Goal: Task Accomplishment & Management: Use online tool/utility

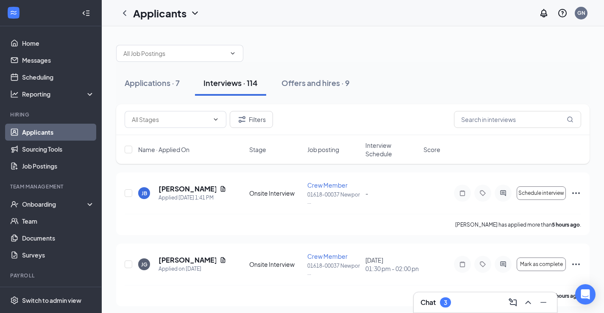
click at [50, 136] on link "Applicants" at bounding box center [58, 132] width 72 height 17
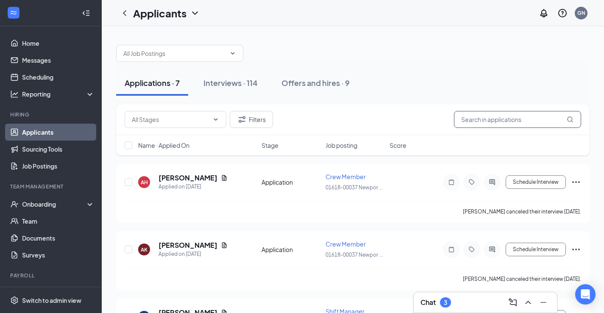
click at [464, 119] on input "text" at bounding box center [517, 119] width 127 height 17
click at [239, 87] on div "Interviews · 114" at bounding box center [230, 83] width 54 height 11
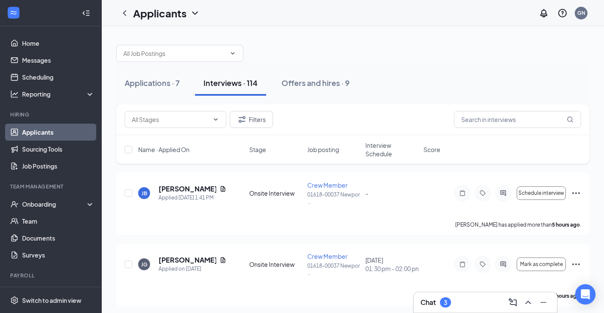
click at [514, 130] on div "Filters" at bounding box center [352, 119] width 473 height 31
click at [509, 120] on input "text" at bounding box center [517, 119] width 127 height 17
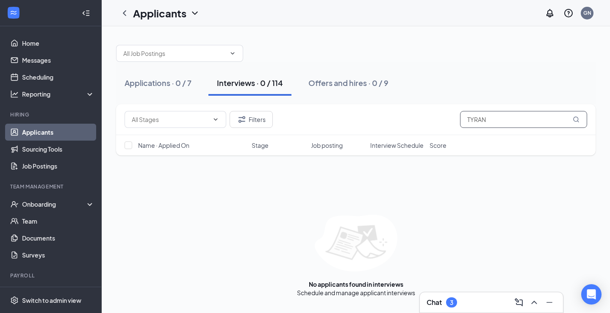
click at [481, 121] on input "TYRAN" at bounding box center [523, 119] width 127 height 17
drag, startPoint x: 497, startPoint y: 122, endPoint x: 430, endPoint y: 118, distance: 67.1
click at [430, 118] on div "Filters TYRAN" at bounding box center [356, 119] width 463 height 17
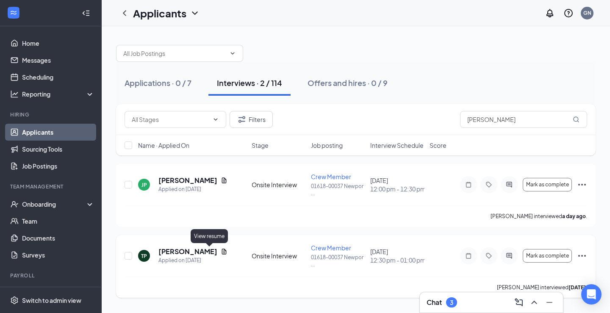
click at [221, 250] on icon "Document" at bounding box center [224, 251] width 7 height 7
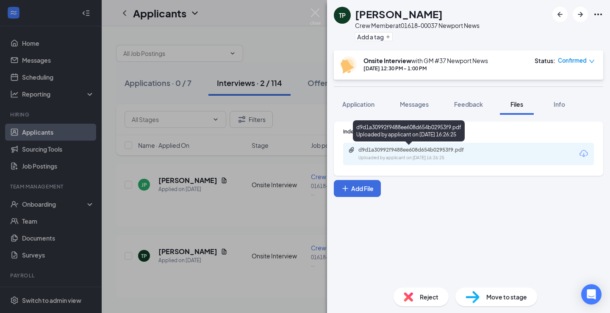
click at [456, 156] on div "Uploaded by applicant on [DATE] 16:26:25" at bounding box center [422, 158] width 127 height 7
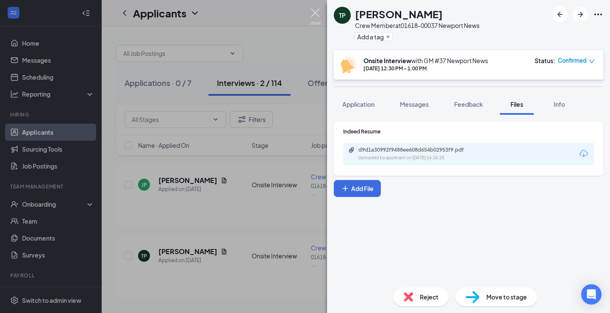
click at [316, 13] on img at bounding box center [315, 16] width 11 height 17
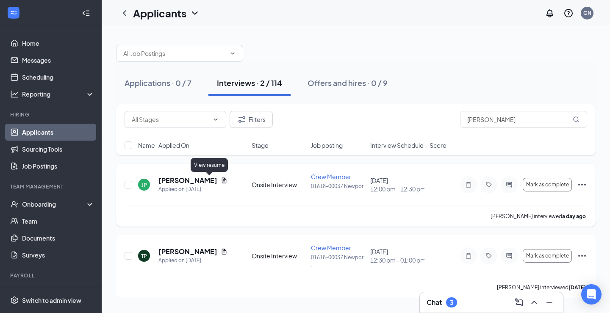
click at [222, 181] on icon "Document" at bounding box center [224, 181] width 5 height 6
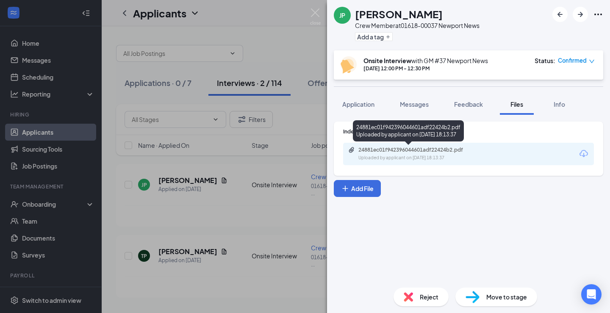
click at [413, 156] on div "Uploaded by applicant on [DATE] 18:13:37" at bounding box center [422, 158] width 127 height 7
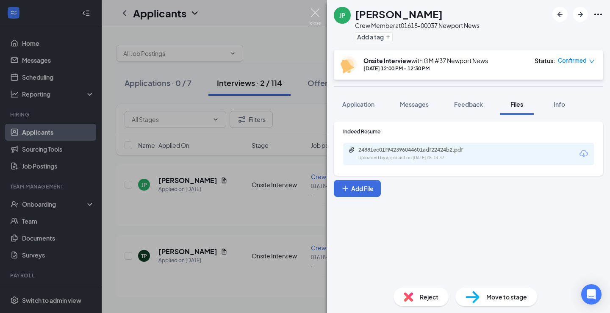
click at [317, 15] on img at bounding box center [315, 16] width 11 height 17
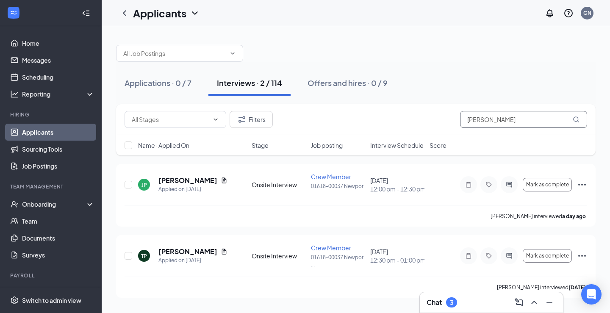
drag, startPoint x: 484, startPoint y: 119, endPoint x: 342, endPoint y: 126, distance: 141.8
click at [363, 122] on div "Filters [PERSON_NAME]" at bounding box center [356, 119] width 463 height 17
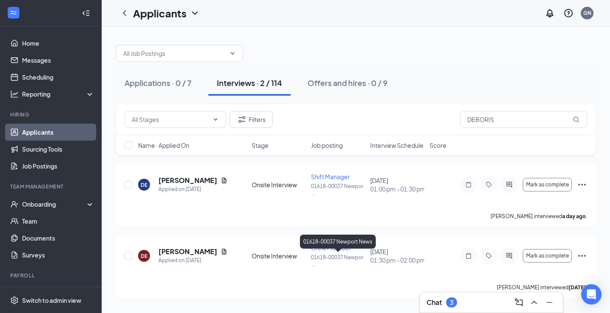
click at [323, 249] on div "01618-00037 Newport News" at bounding box center [338, 243] width 76 height 17
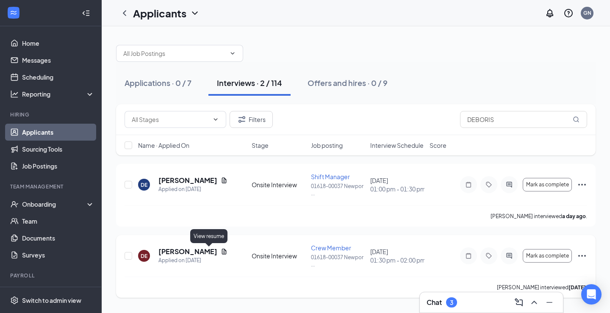
click at [221, 251] on icon "Document" at bounding box center [224, 251] width 7 height 7
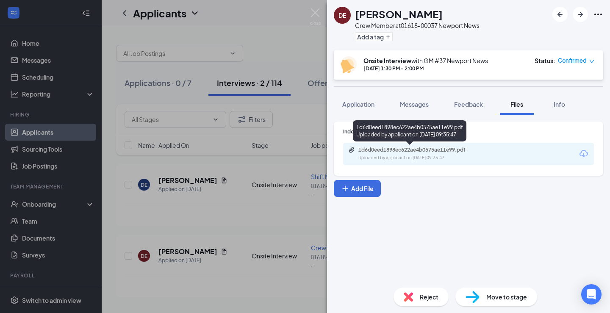
click at [378, 147] on div "1d6d0eed1898ec622ae4b0575ae11e99.pdf" at bounding box center [418, 150] width 119 height 7
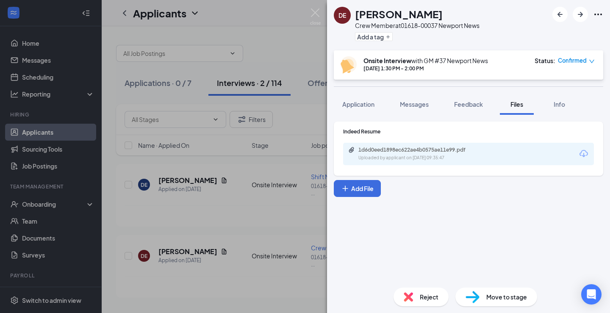
click at [319, 17] on img at bounding box center [315, 16] width 11 height 17
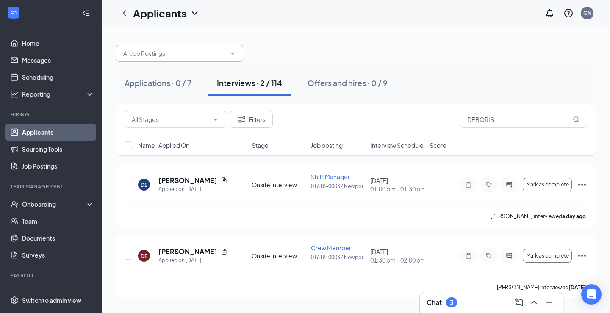
click at [186, 51] on input "text" at bounding box center [174, 53] width 103 height 9
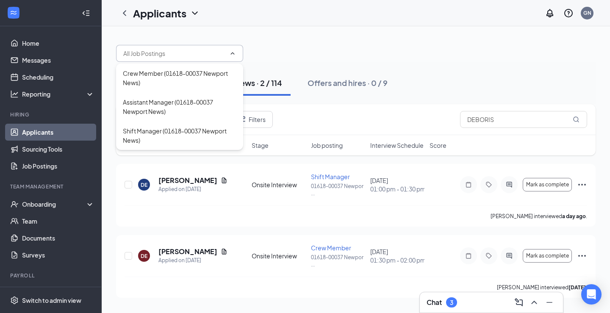
click at [403, 61] on div at bounding box center [356, 48] width 480 height 25
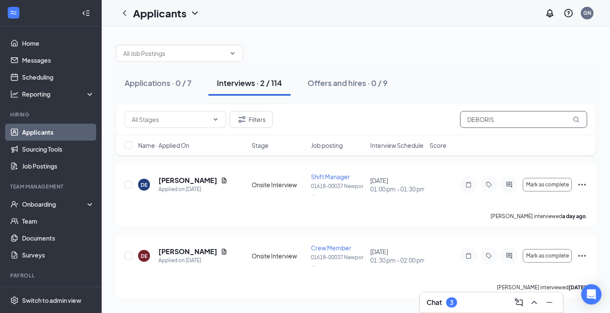
drag, startPoint x: 513, startPoint y: 127, endPoint x: 364, endPoint y: 110, distance: 150.6
click at [365, 109] on div "Filters DEBORIS" at bounding box center [356, 119] width 480 height 31
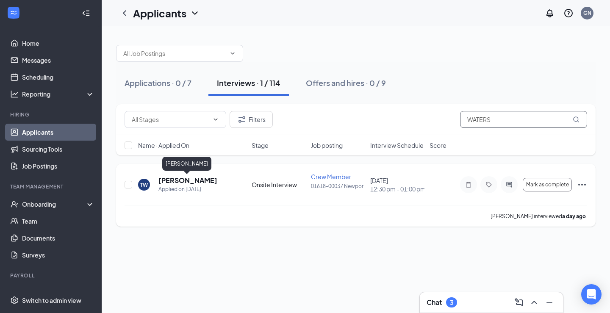
type input "WATERS"
click at [189, 181] on h5 "[PERSON_NAME]" at bounding box center [187, 180] width 59 height 9
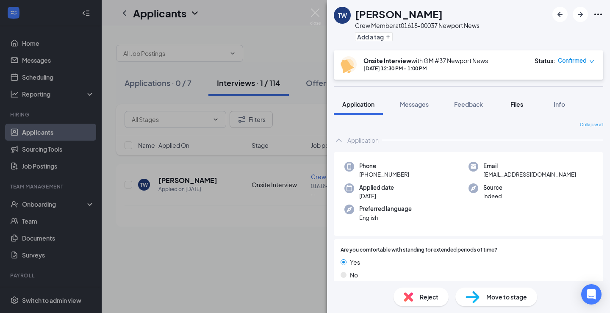
click at [518, 103] on span "Files" at bounding box center [517, 104] width 13 height 8
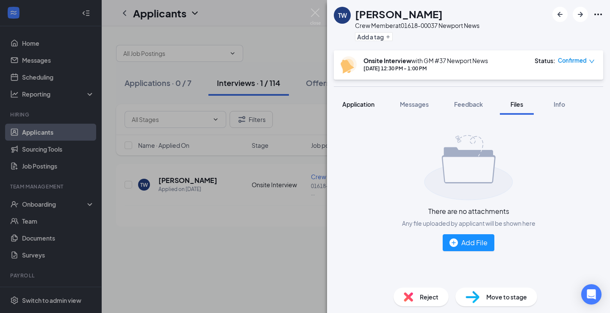
click at [355, 110] on button "Application" at bounding box center [358, 104] width 49 height 21
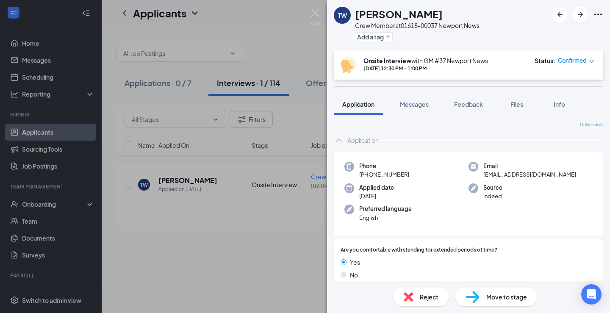
click at [314, 11] on img at bounding box center [315, 16] width 11 height 17
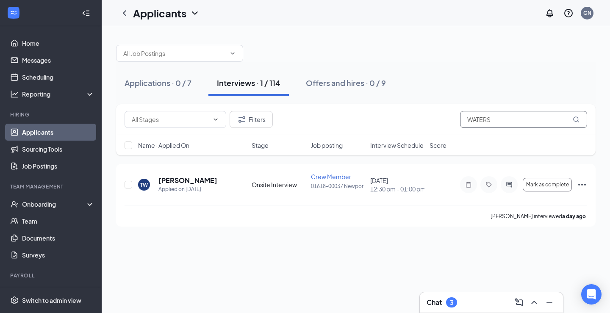
drag, startPoint x: 497, startPoint y: 119, endPoint x: 336, endPoint y: 111, distance: 160.8
click at [336, 111] on div "Filters WATERS" at bounding box center [356, 119] width 463 height 17
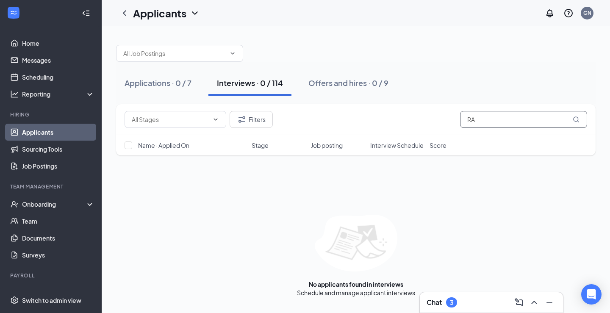
type input "R"
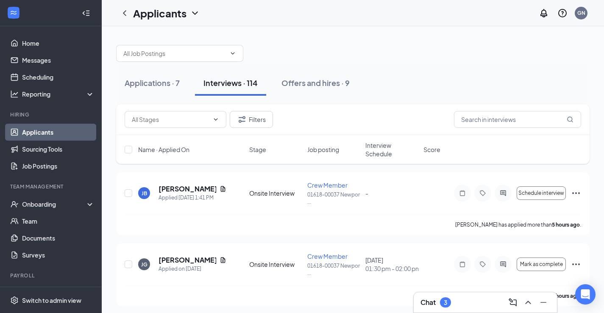
click at [365, 152] on div "Name · Applied On Stage Job posting Interview Schedule Score" at bounding box center [352, 149] width 473 height 29
click at [375, 151] on span "Interview Schedule" at bounding box center [391, 149] width 53 height 17
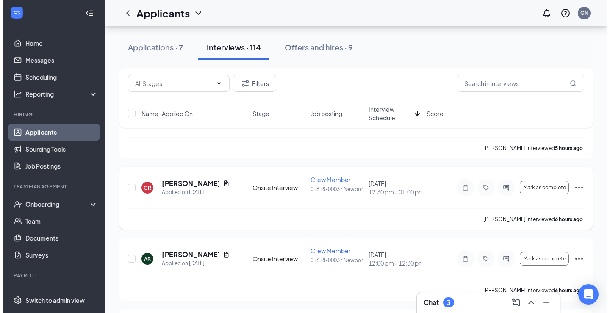
scroll to position [642, 0]
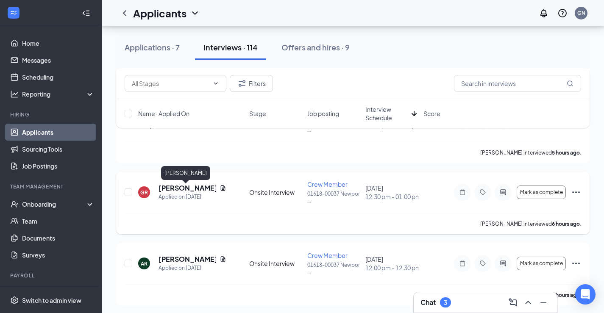
click at [178, 188] on h5 "[PERSON_NAME]" at bounding box center [187, 188] width 58 height 9
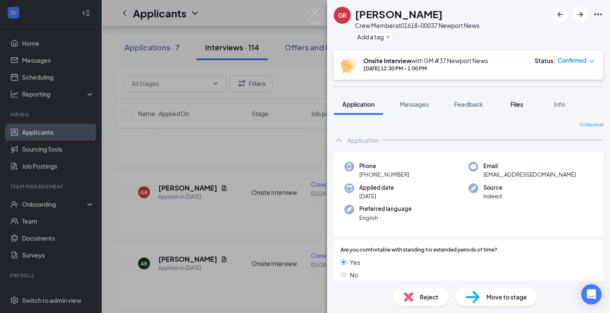
click at [515, 107] on span "Files" at bounding box center [517, 104] width 13 height 8
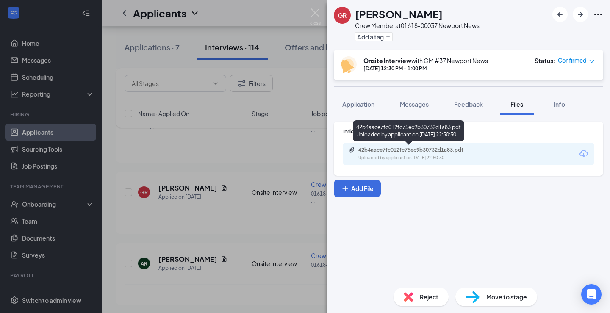
click at [432, 153] on div "42b4aace7fc012fc75ec9b30732d1a83.pdf" at bounding box center [418, 150] width 119 height 7
